Goal: Understand process/instructions: Learn how to perform a task or action

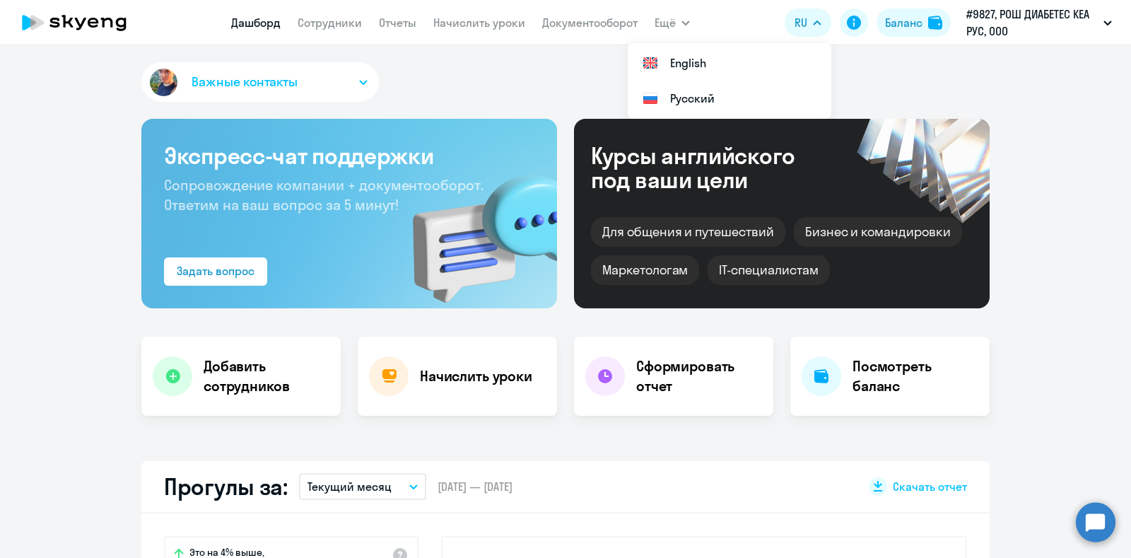
select select "30"
click at [327, 26] on link "Сотрудники" at bounding box center [329, 23] width 64 height 14
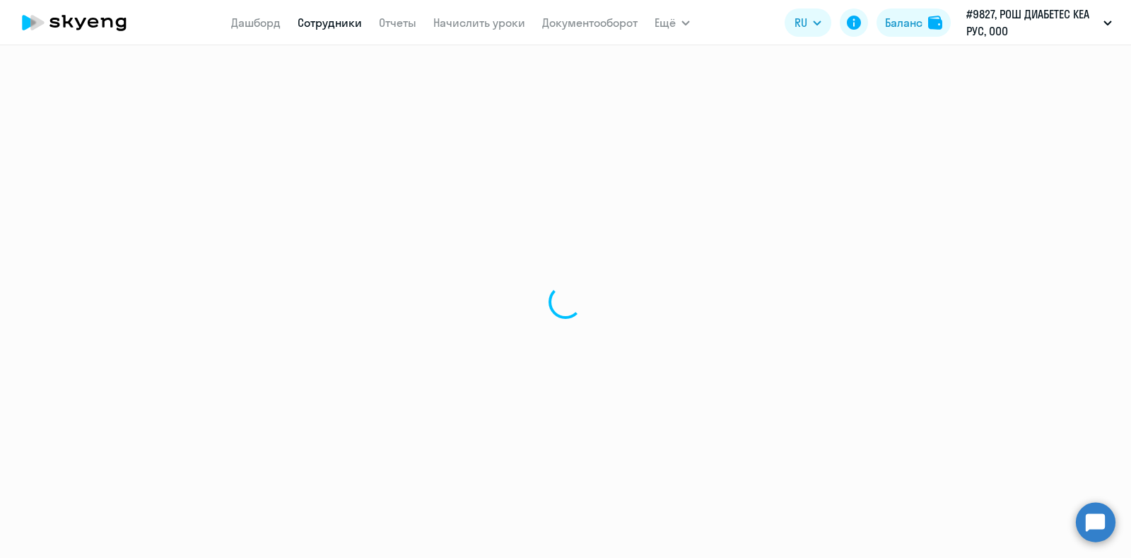
select select "30"
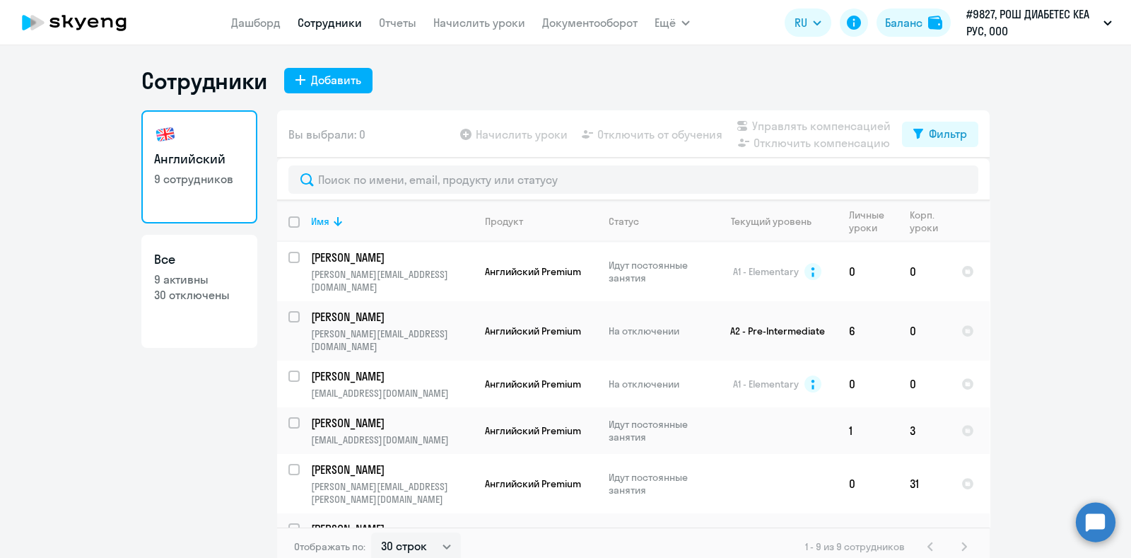
click at [808, 136] on app-table-action-button "Отключить компенсацию" at bounding box center [811, 142] width 157 height 17
click at [289, 259] on input "select row 5225571" at bounding box center [302, 266] width 28 height 28
checkbox input "true"
click at [833, 126] on span "Управлять компенсацией" at bounding box center [821, 125] width 139 height 17
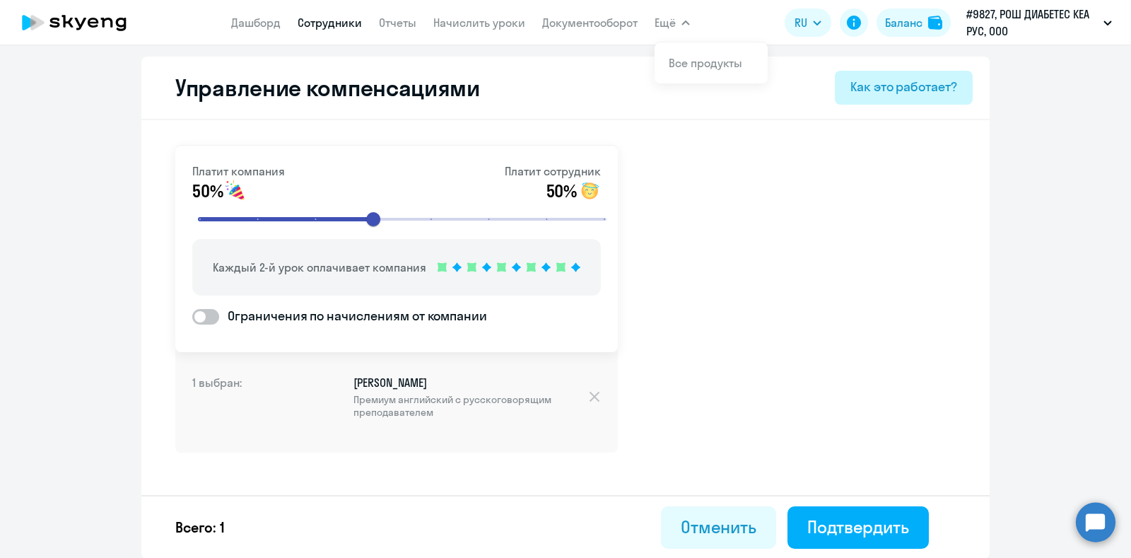
click at [919, 86] on div "Как это работает?" at bounding box center [903, 87] width 107 height 18
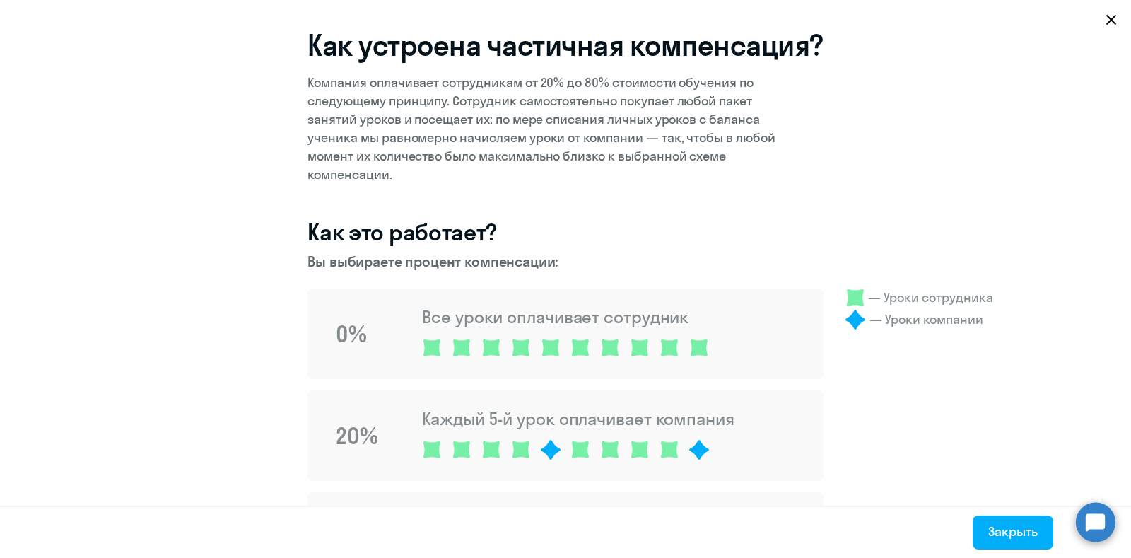
drag, startPoint x: 194, startPoint y: 1, endPoint x: 852, endPoint y: 240, distance: 699.2
drag, startPoint x: 530, startPoint y: 3, endPoint x: 206, endPoint y: 62, distance: 329.0
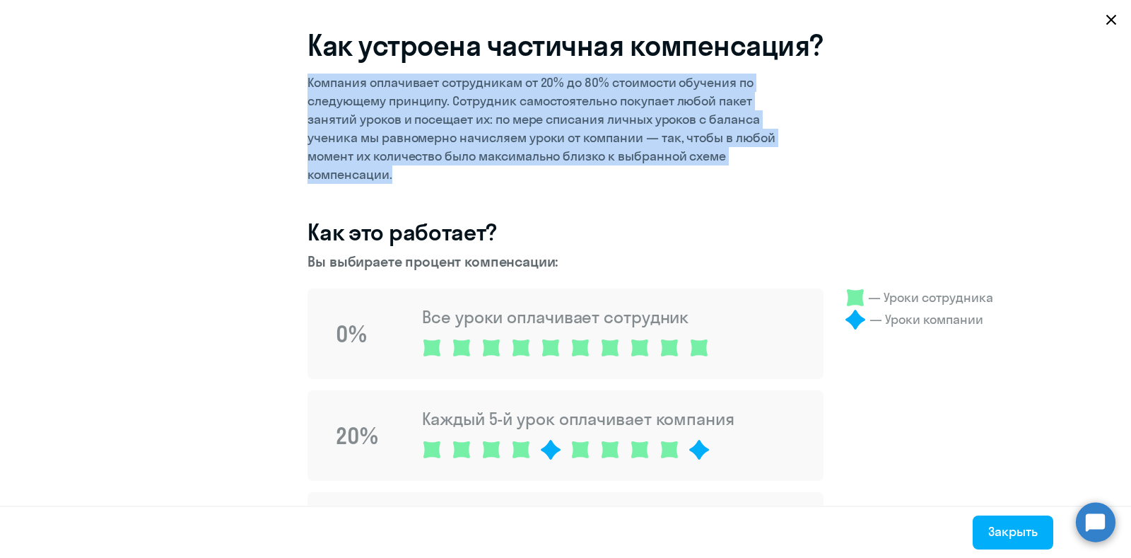
copy p "Компания оплачивает сотрудникам от 20% до 80% стоимости обучения по следующему …"
drag, startPoint x: 302, startPoint y: 80, endPoint x: 632, endPoint y: 177, distance: 343.9
click at [632, 177] on p "Компания оплачивает сотрудникам от 20% до 80% стоимости обучения по следующему …" at bounding box center [551, 128] width 488 height 110
